Goal: Information Seeking & Learning: Find specific fact

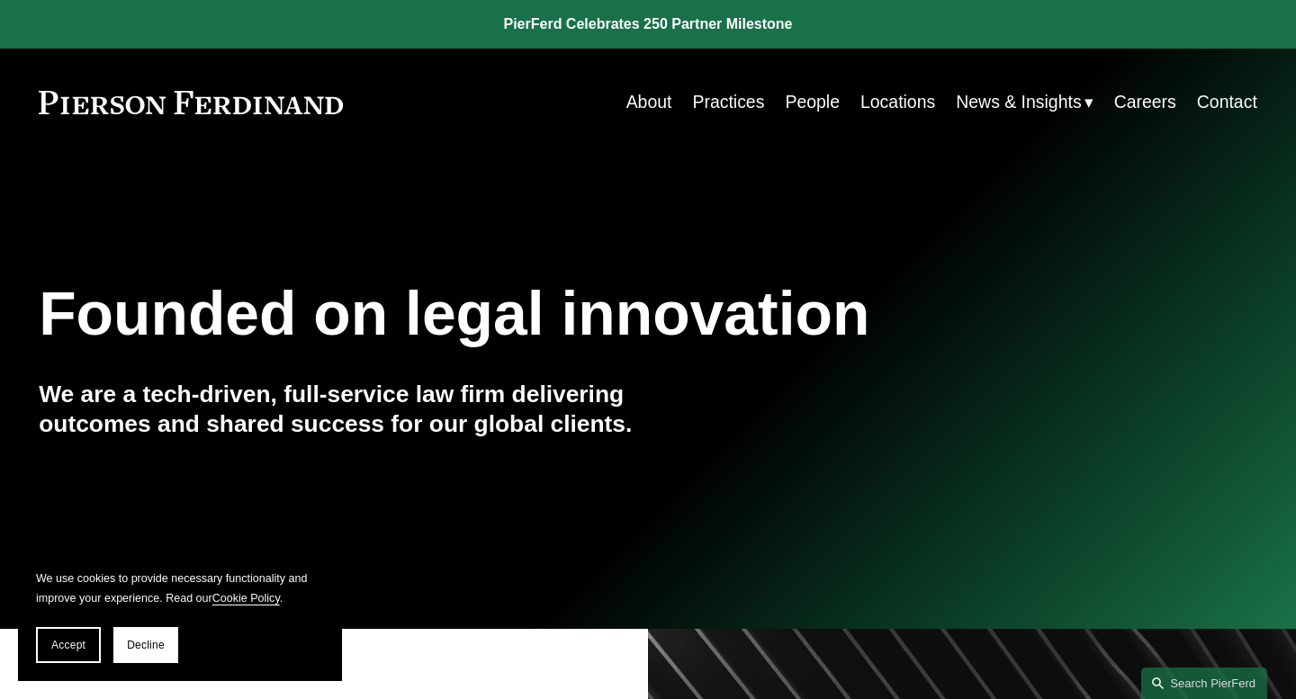
click at [827, 105] on link "People" at bounding box center [812, 102] width 55 height 35
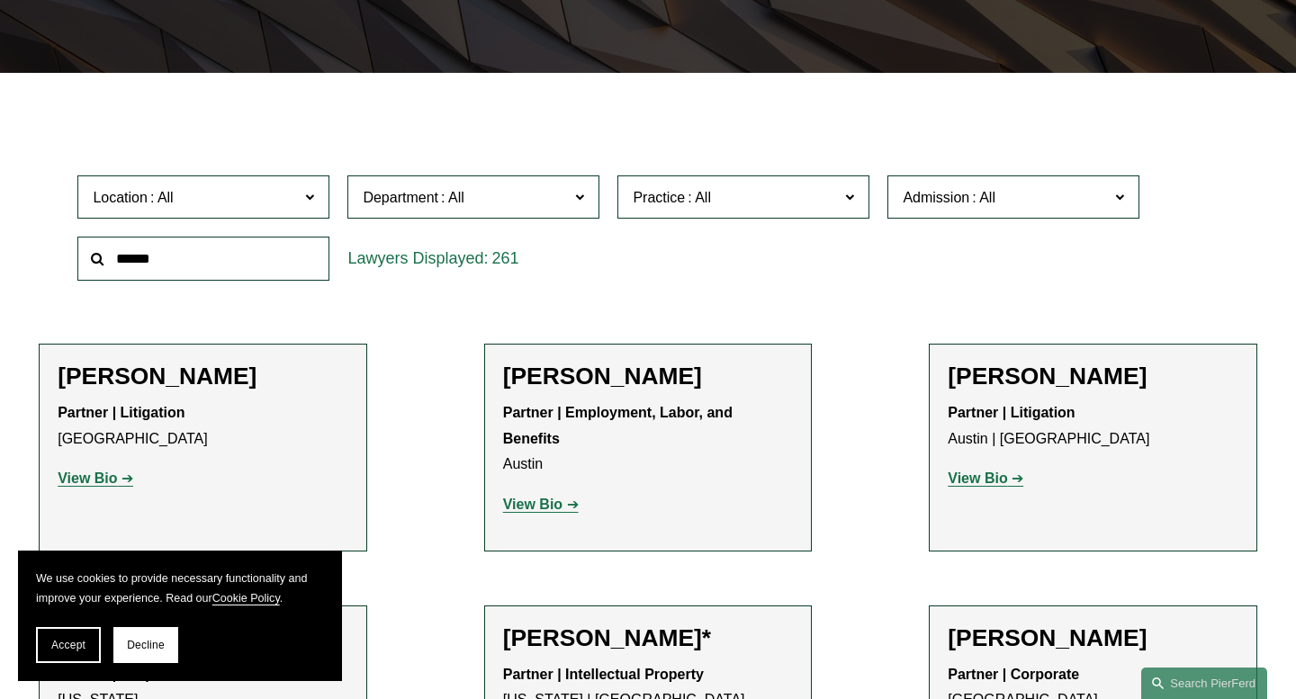
scroll to position [423, 0]
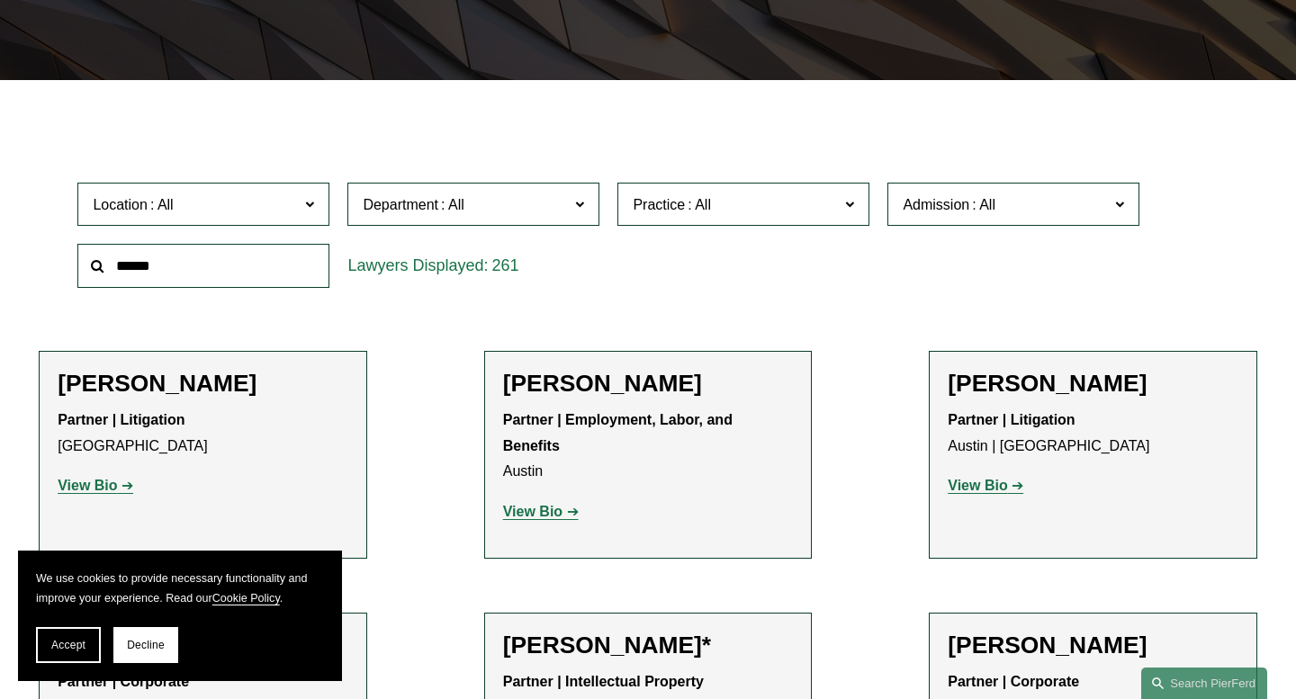
click at [247, 276] on input "text" at bounding box center [203, 266] width 252 height 44
type input "*******"
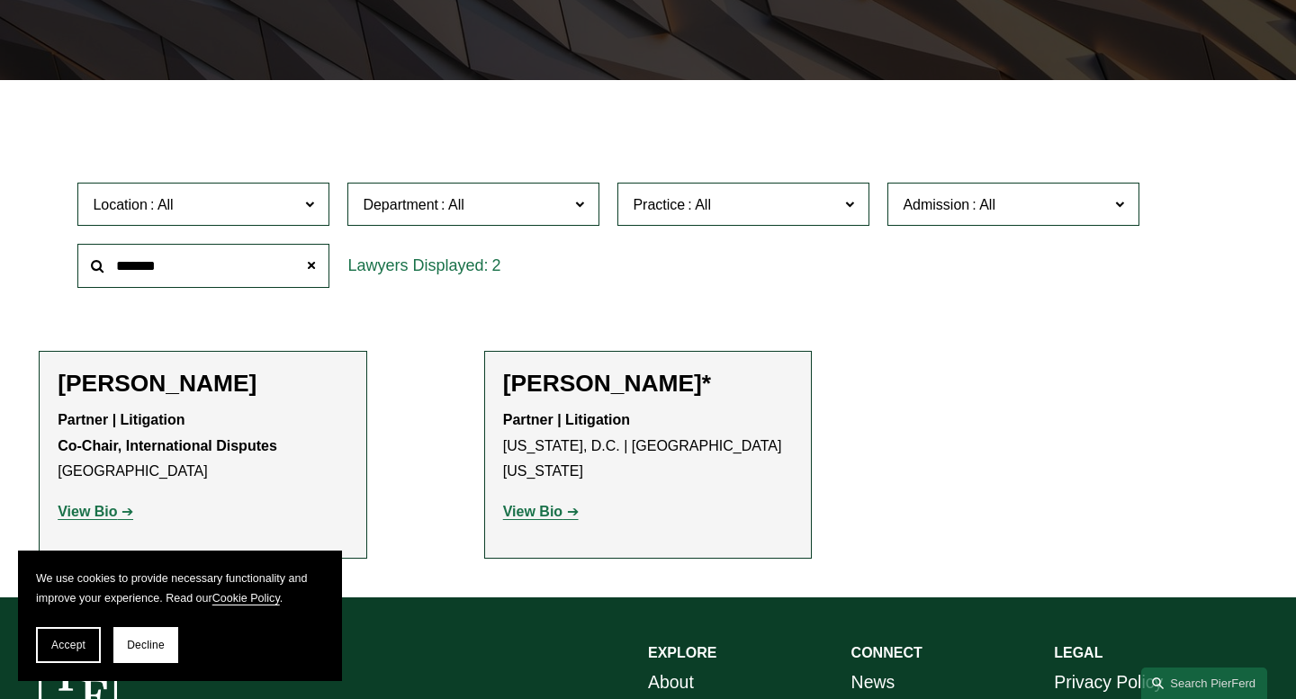
click at [182, 473] on p "Partner | Litigation Co-Chair, International Disputes Miami" at bounding box center [203, 446] width 291 height 77
click at [168, 387] on h2 "[PERSON_NAME]" at bounding box center [203, 384] width 291 height 29
click at [103, 523] on p "View Bio" at bounding box center [203, 512] width 291 height 26
click at [100, 511] on strong "View Bio" at bounding box center [87, 511] width 59 height 15
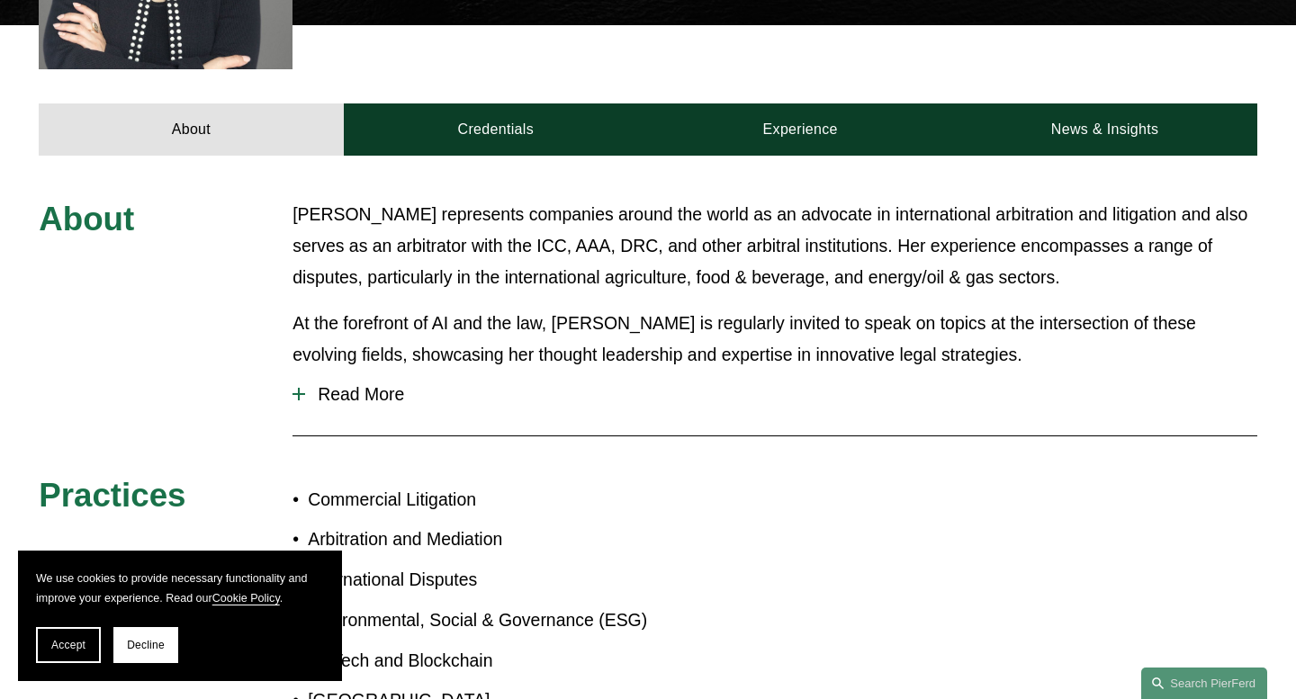
scroll to position [732, 0]
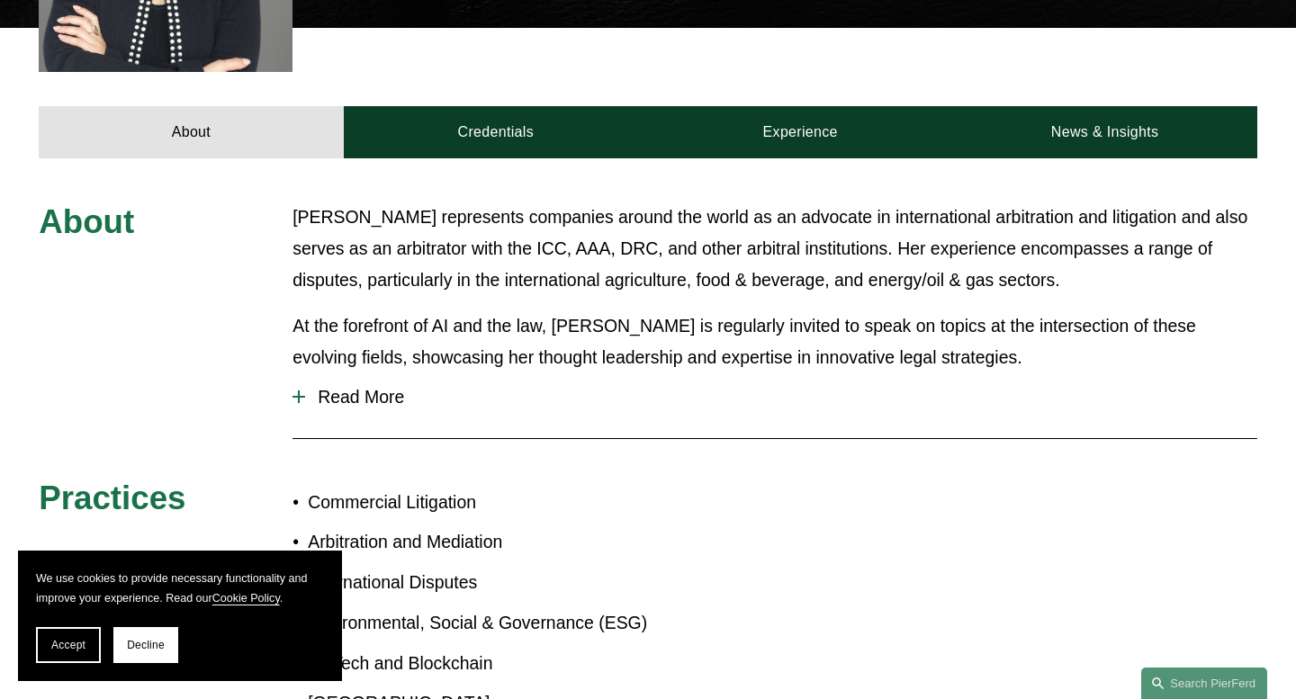
click at [356, 387] on span "Read More" at bounding box center [781, 397] width 952 height 21
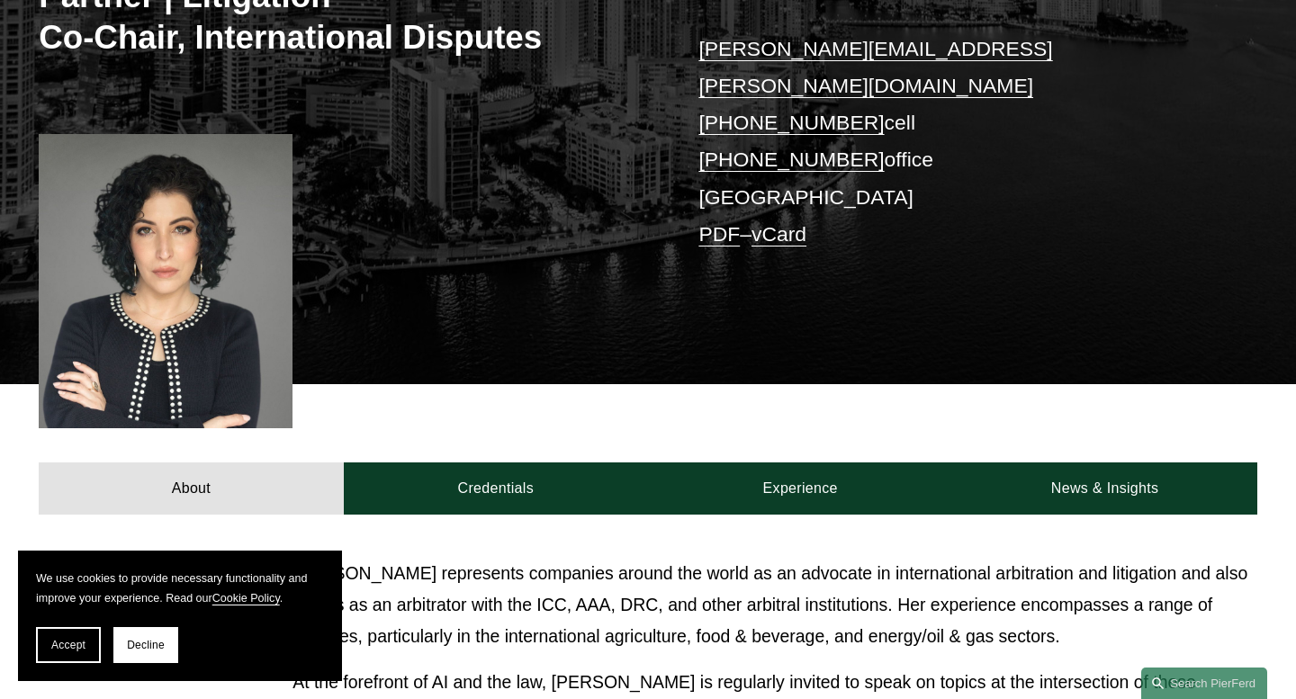
scroll to position [243, 0]
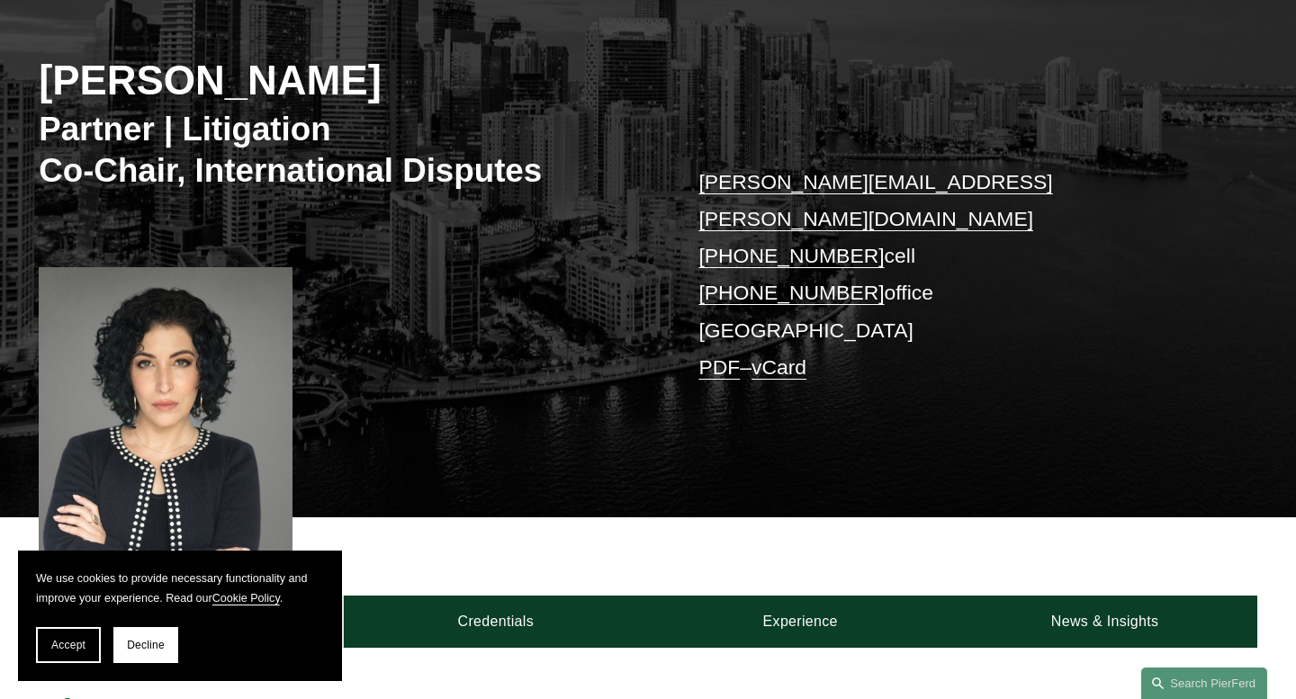
drag, startPoint x: 424, startPoint y: 76, endPoint x: 40, endPoint y: 96, distance: 383.8
click at [40, 96] on h2 "[PERSON_NAME]" at bounding box center [343, 81] width 609 height 49
copy h2 "[PERSON_NAME]"
